Goal: Transaction & Acquisition: Book appointment/travel/reservation

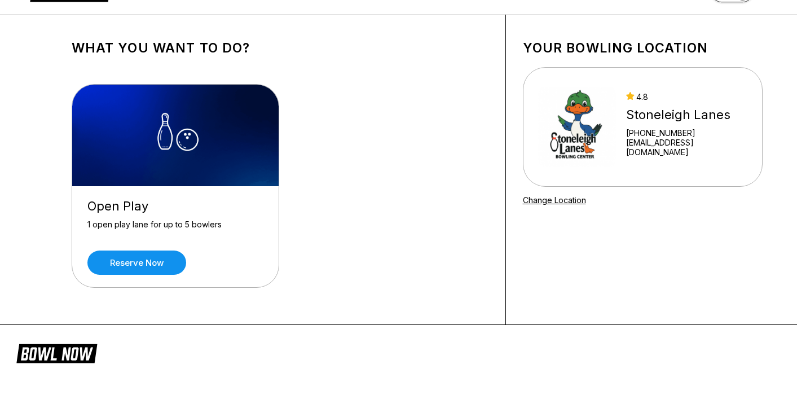
scroll to position [46, 0]
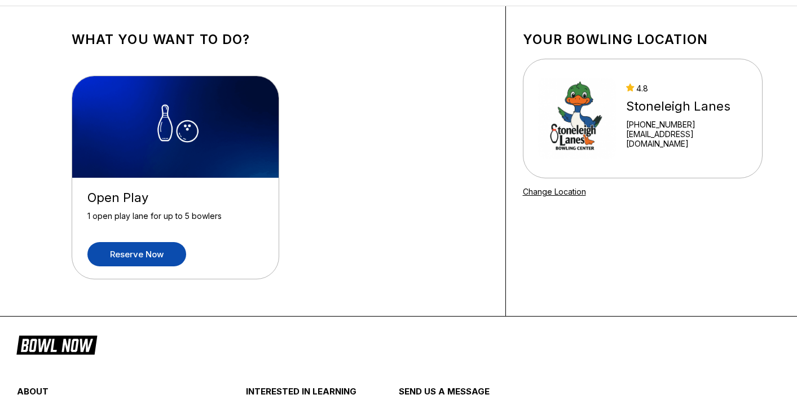
click at [160, 253] on link "Reserve now" at bounding box center [136, 254] width 99 height 24
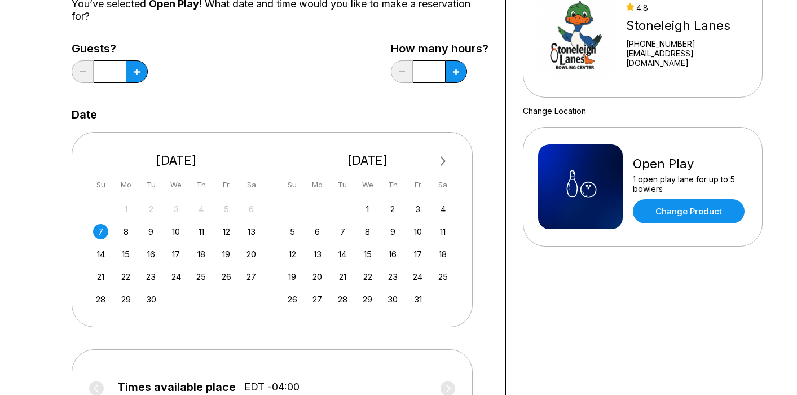
scroll to position [142, 0]
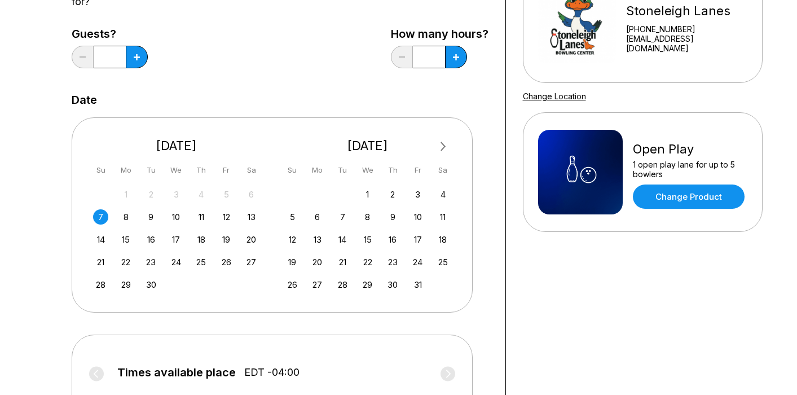
click at [98, 220] on div "7" at bounding box center [100, 216] width 15 height 15
click at [133, 60] on button at bounding box center [137, 57] width 22 height 23
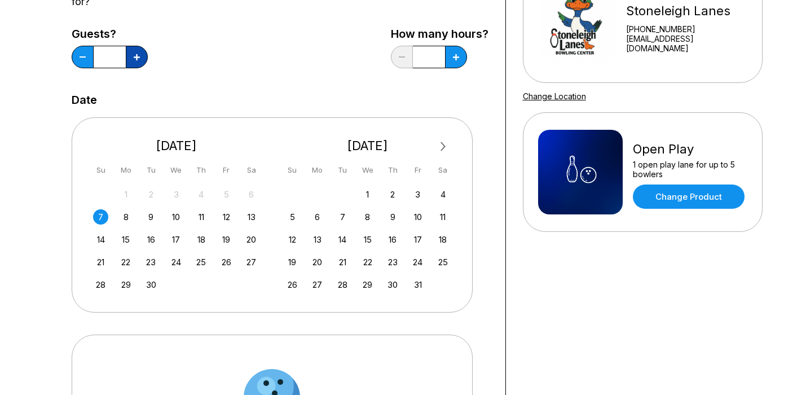
click at [133, 60] on button at bounding box center [137, 57] width 22 height 23
type input "*"
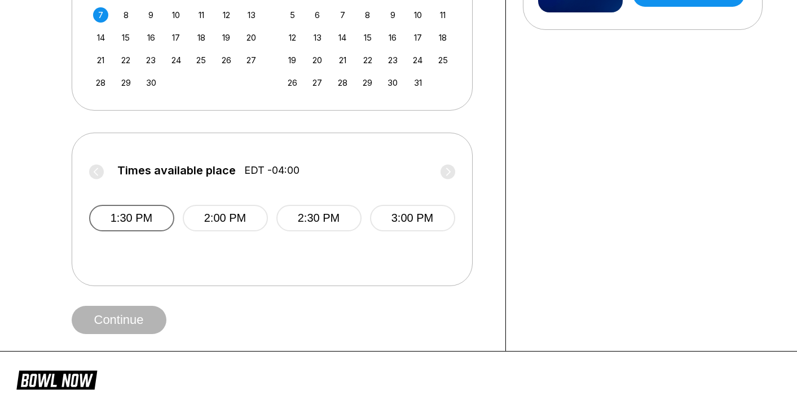
scroll to position [368, 0]
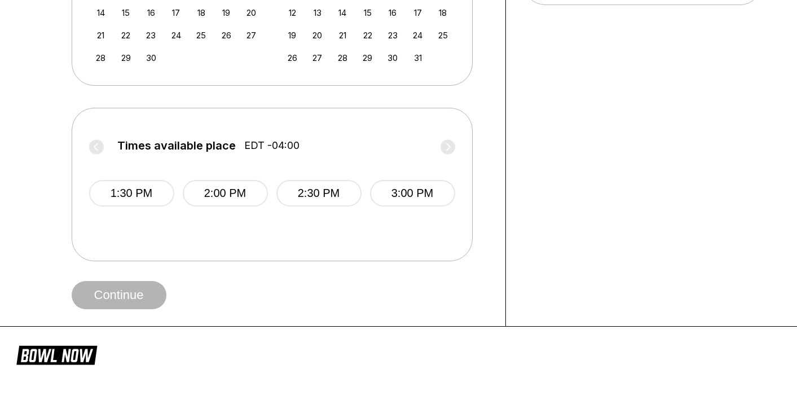
click at [94, 147] on label "Times available place EDT -04:00" at bounding box center [272, 148] width 366 height 18
click at [120, 198] on button "1:30 PM" at bounding box center [131, 193] width 85 height 27
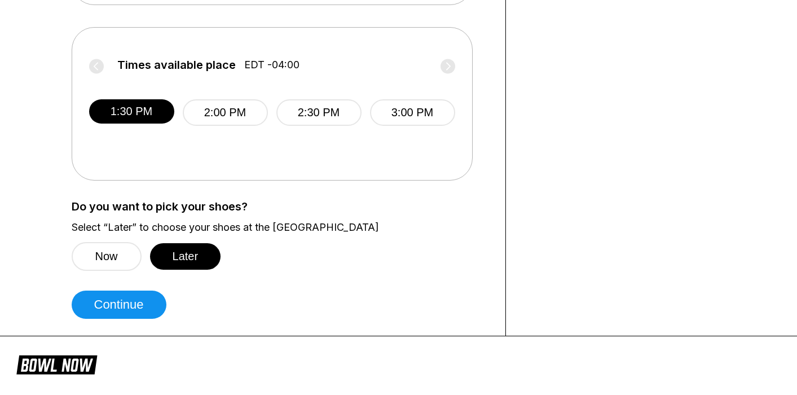
scroll to position [453, 0]
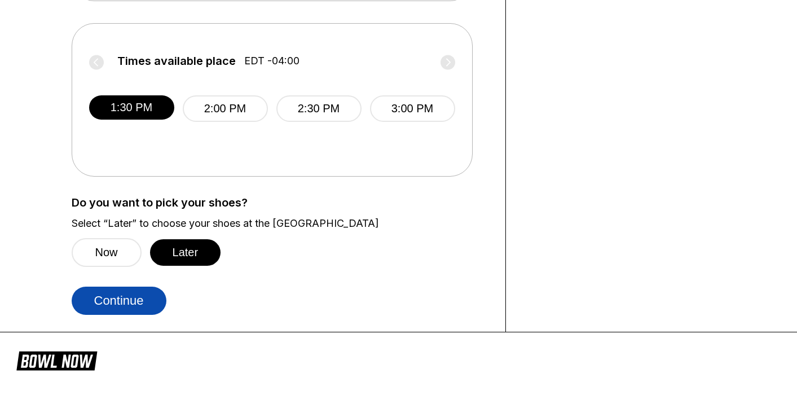
click at [139, 308] on button "Continue" at bounding box center [119, 301] width 95 height 28
